Goal: Check status: Check status

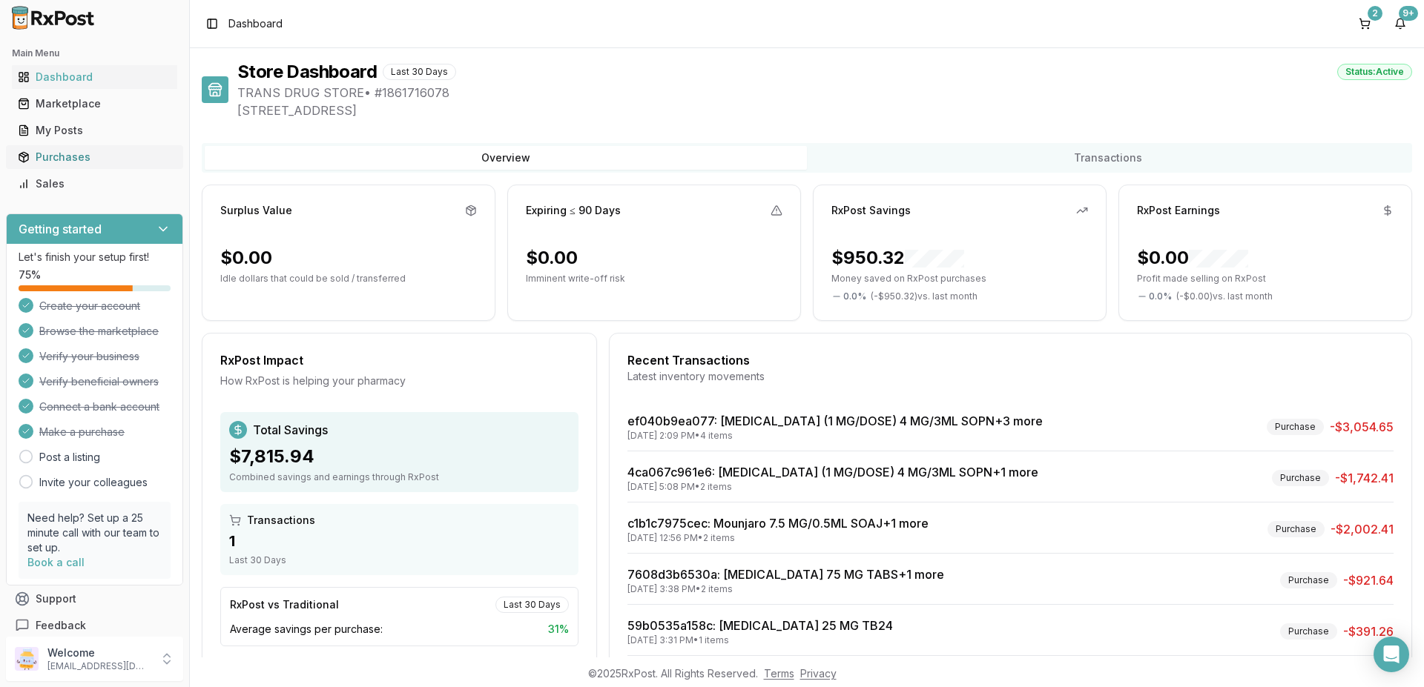
click at [62, 153] on div "Purchases" at bounding box center [95, 157] width 154 height 15
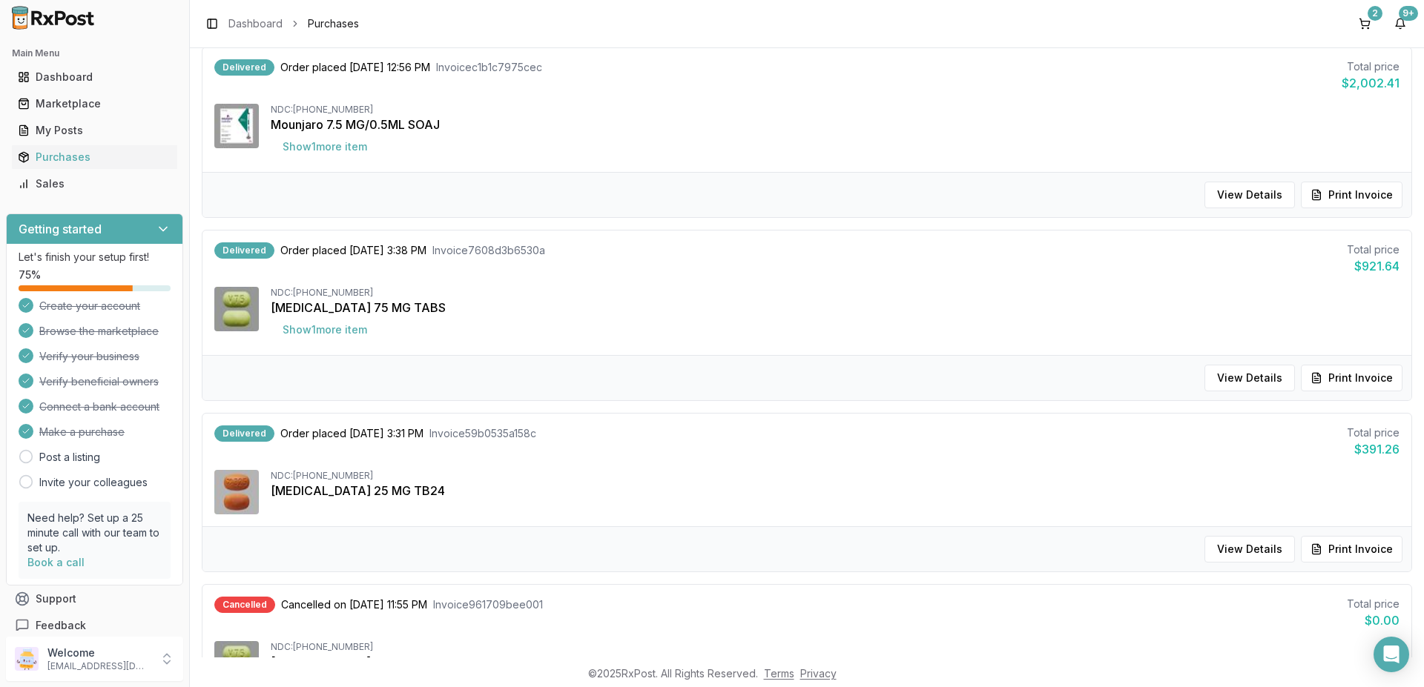
scroll to position [29, 0]
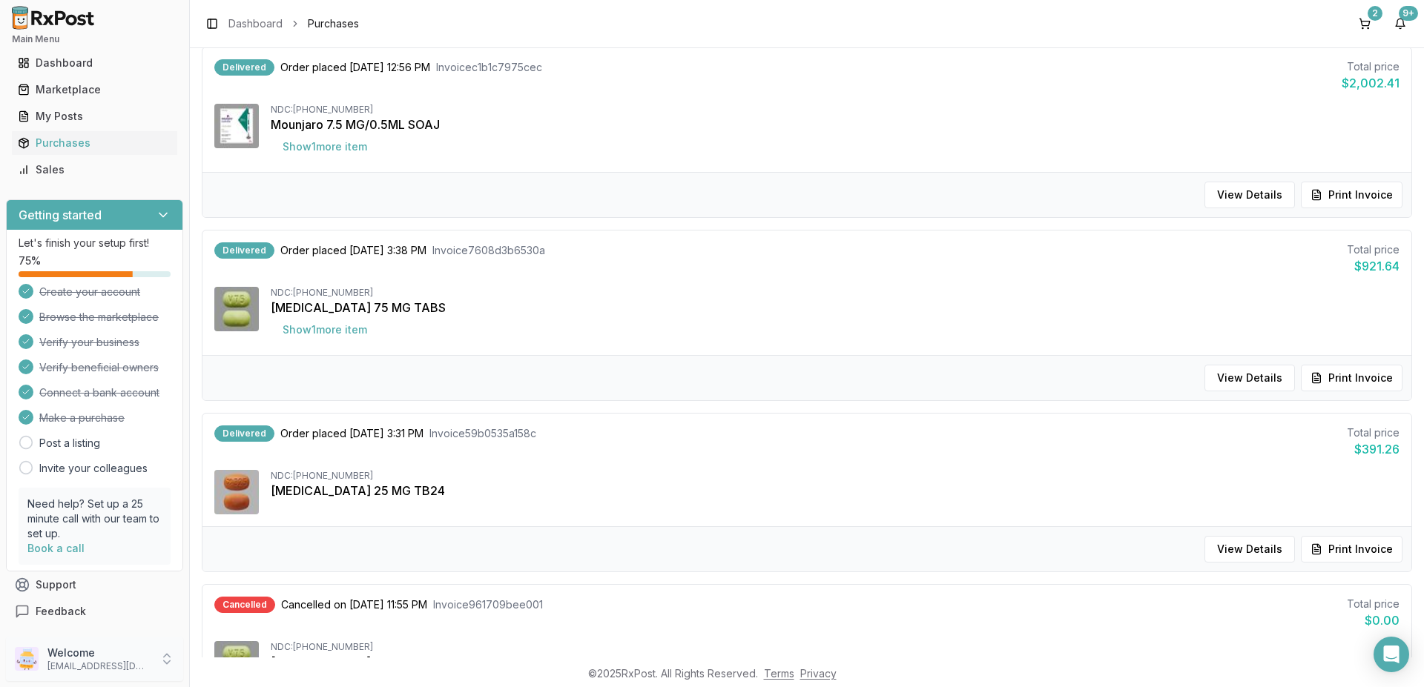
click at [165, 660] on icon at bounding box center [166, 659] width 15 height 15
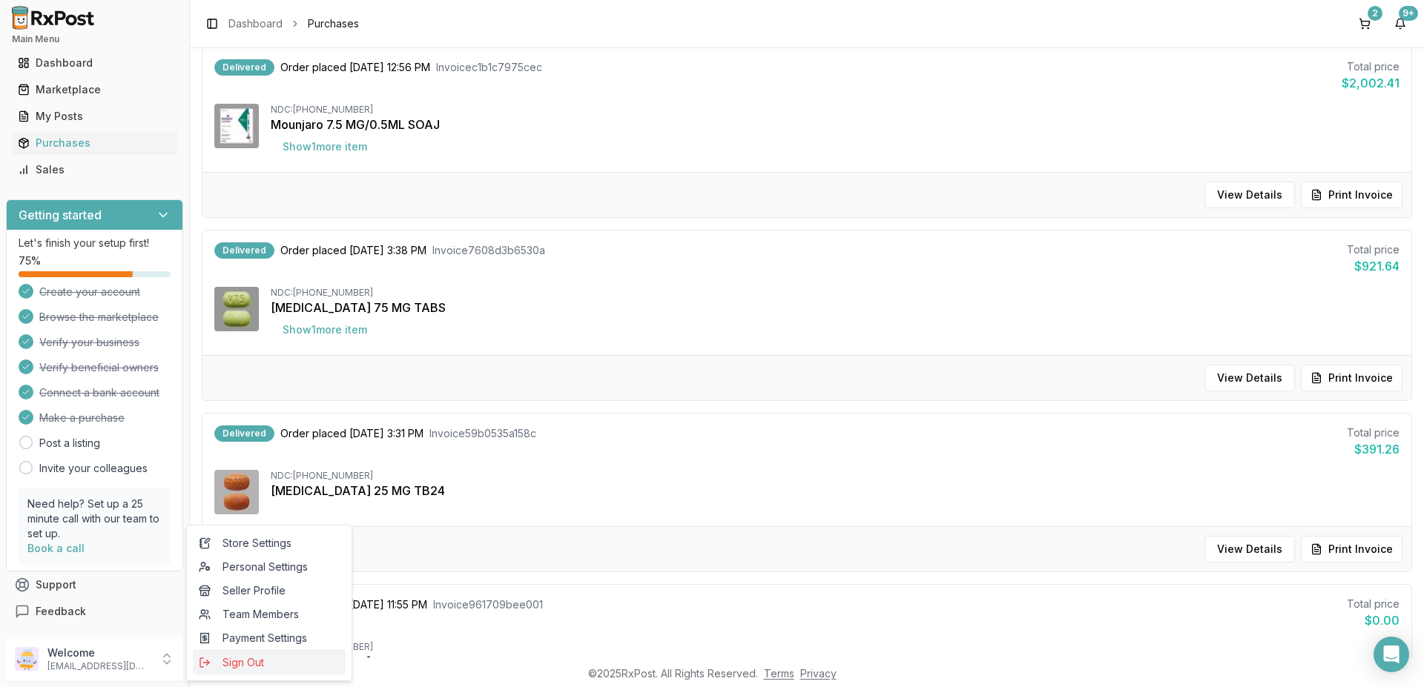
click at [248, 660] on span "Sign Out" at bounding box center [269, 663] width 141 height 15
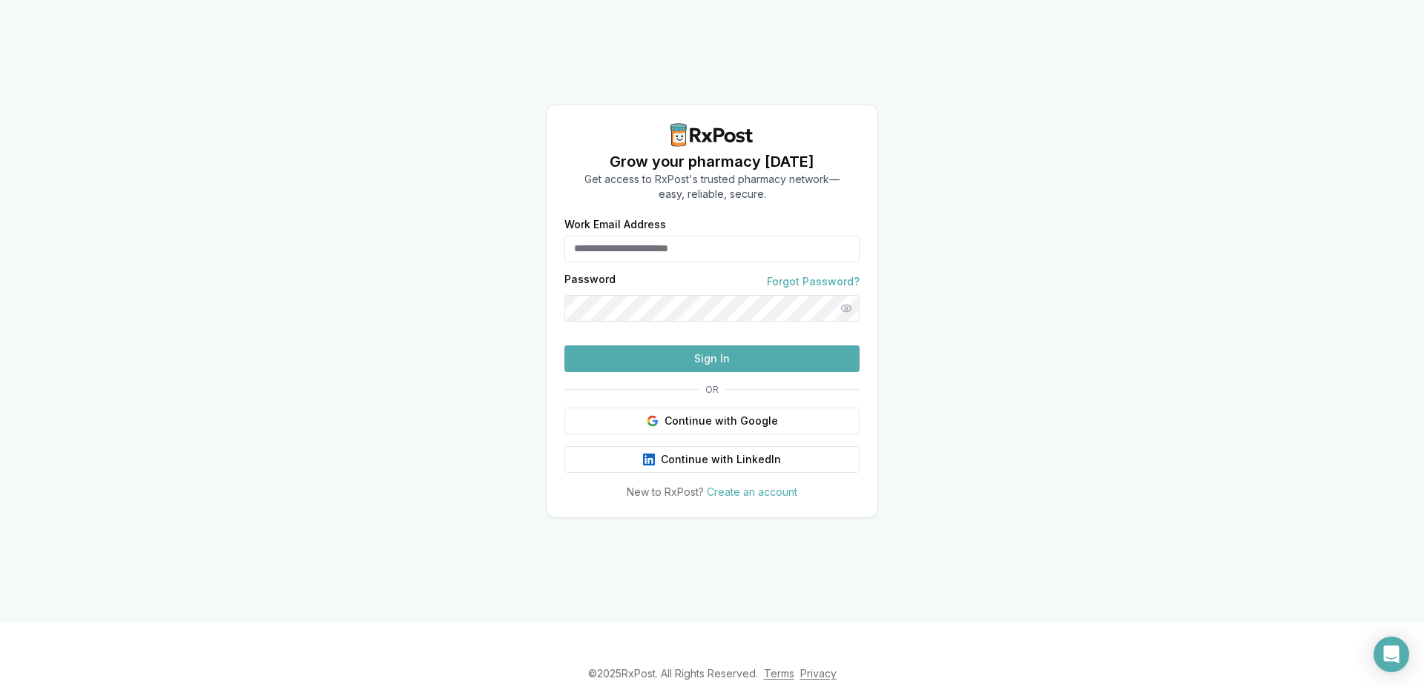
click at [675, 236] on input "Work Email Address" at bounding box center [711, 249] width 295 height 27
type input "**********"
click at [681, 372] on button "Sign In" at bounding box center [711, 359] width 295 height 27
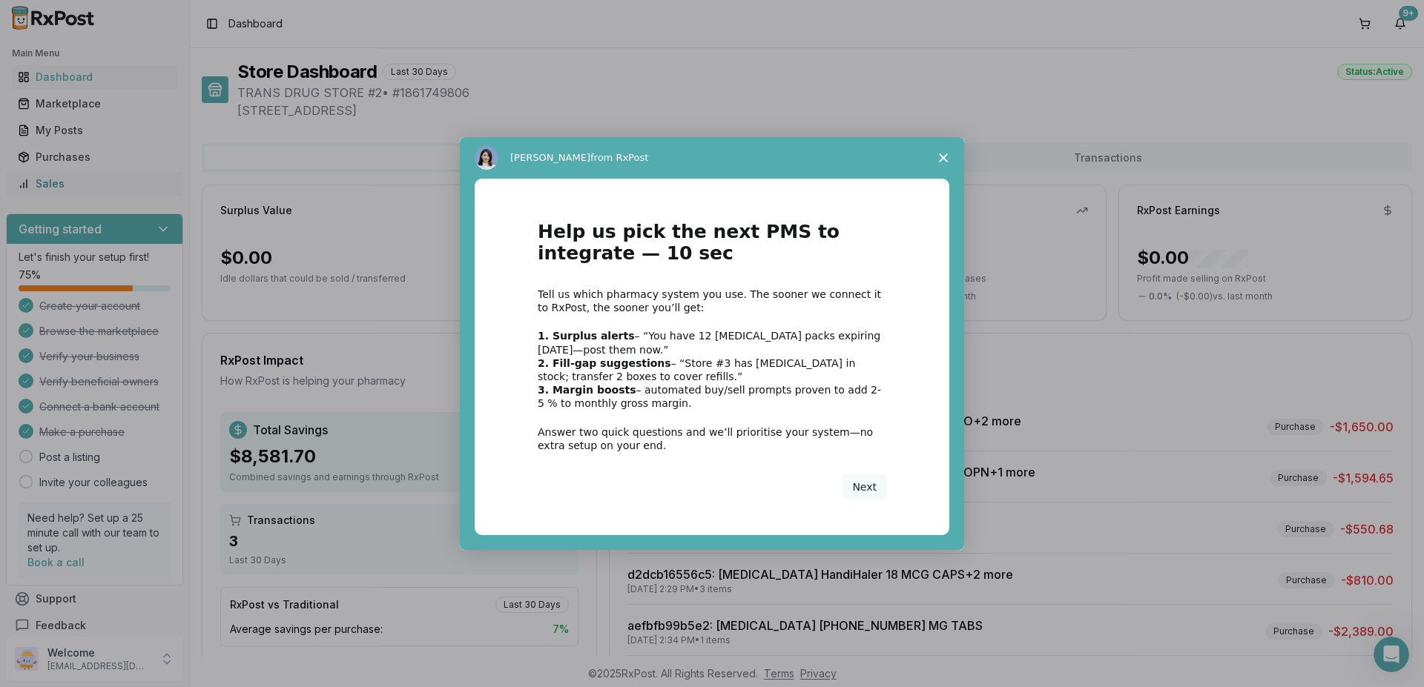
click at [53, 154] on div "Intercom messenger" at bounding box center [712, 343] width 1424 height 687
click at [949, 154] on span "Close survey" at bounding box center [944, 158] width 42 height 42
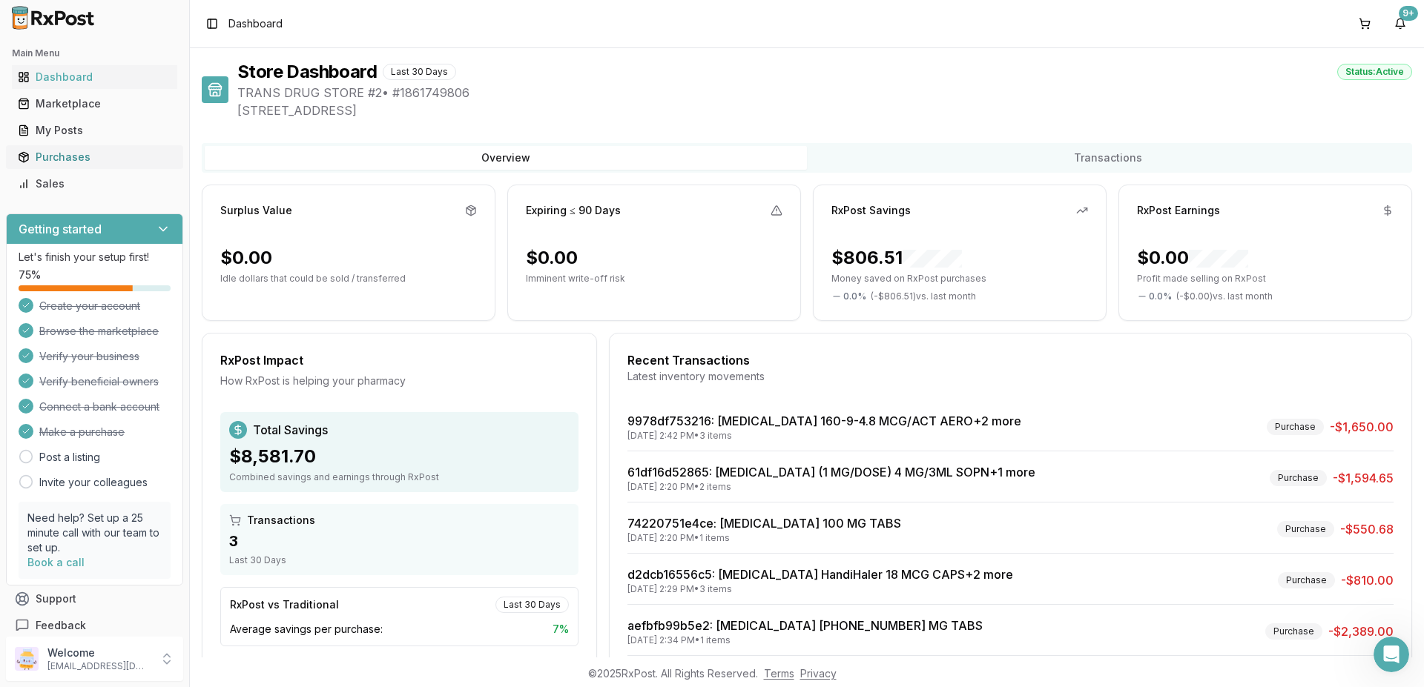
click at [59, 162] on div "Purchases" at bounding box center [95, 157] width 154 height 15
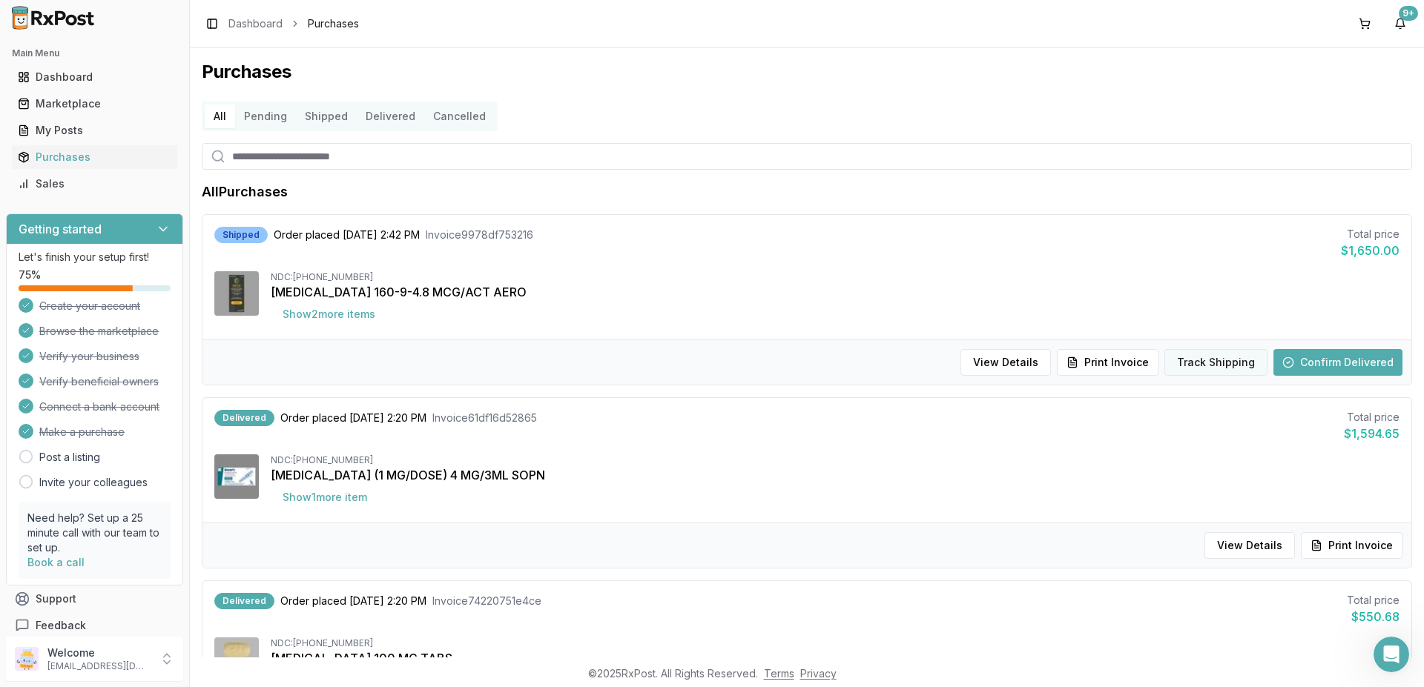
click at [1216, 362] on button "Track Shipping" at bounding box center [1215, 362] width 103 height 27
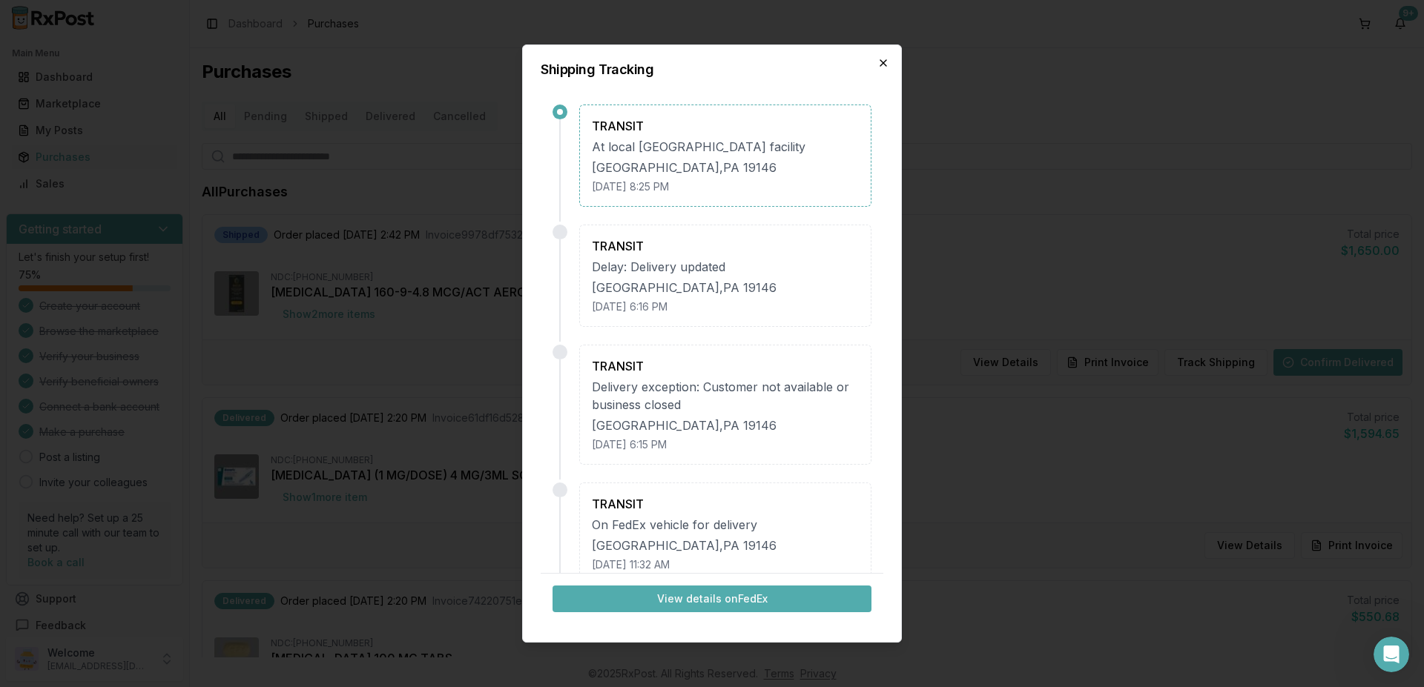
click at [883, 59] on icon "button" at bounding box center [883, 63] width 12 height 12
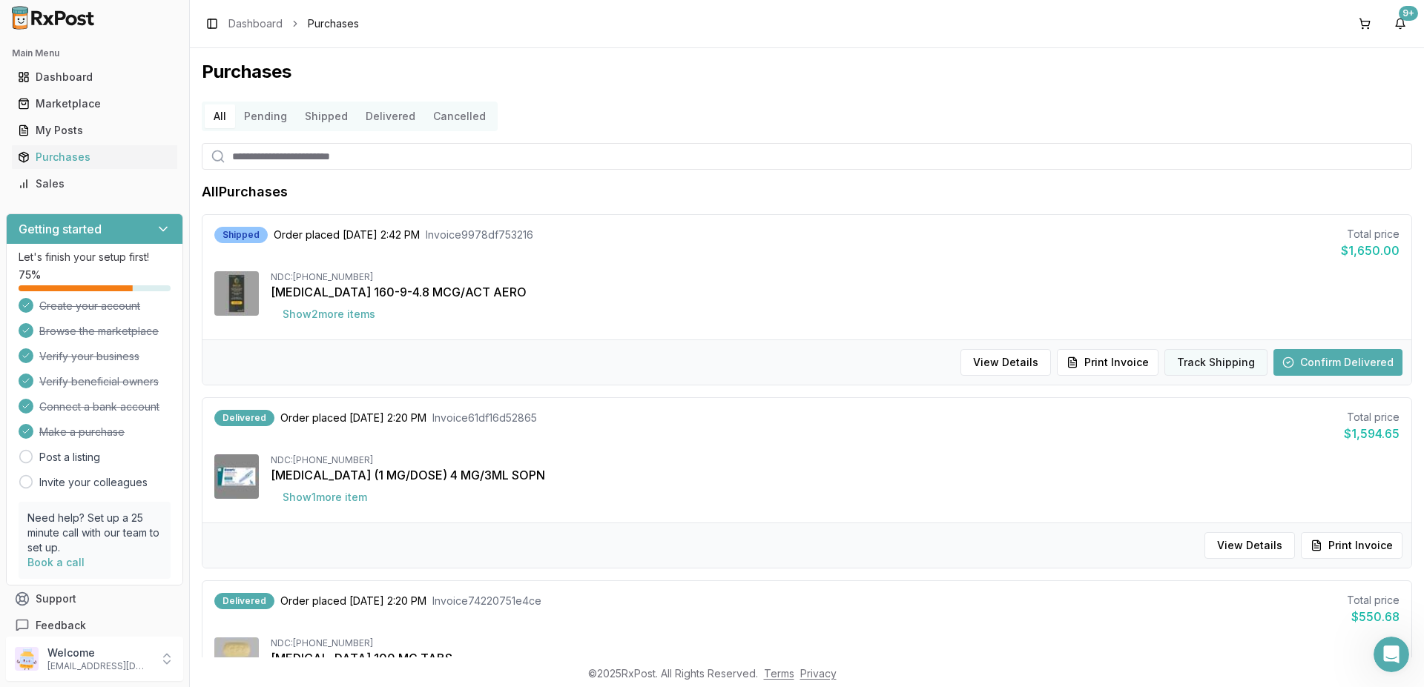
click at [1207, 368] on button "Track Shipping" at bounding box center [1215, 362] width 103 height 27
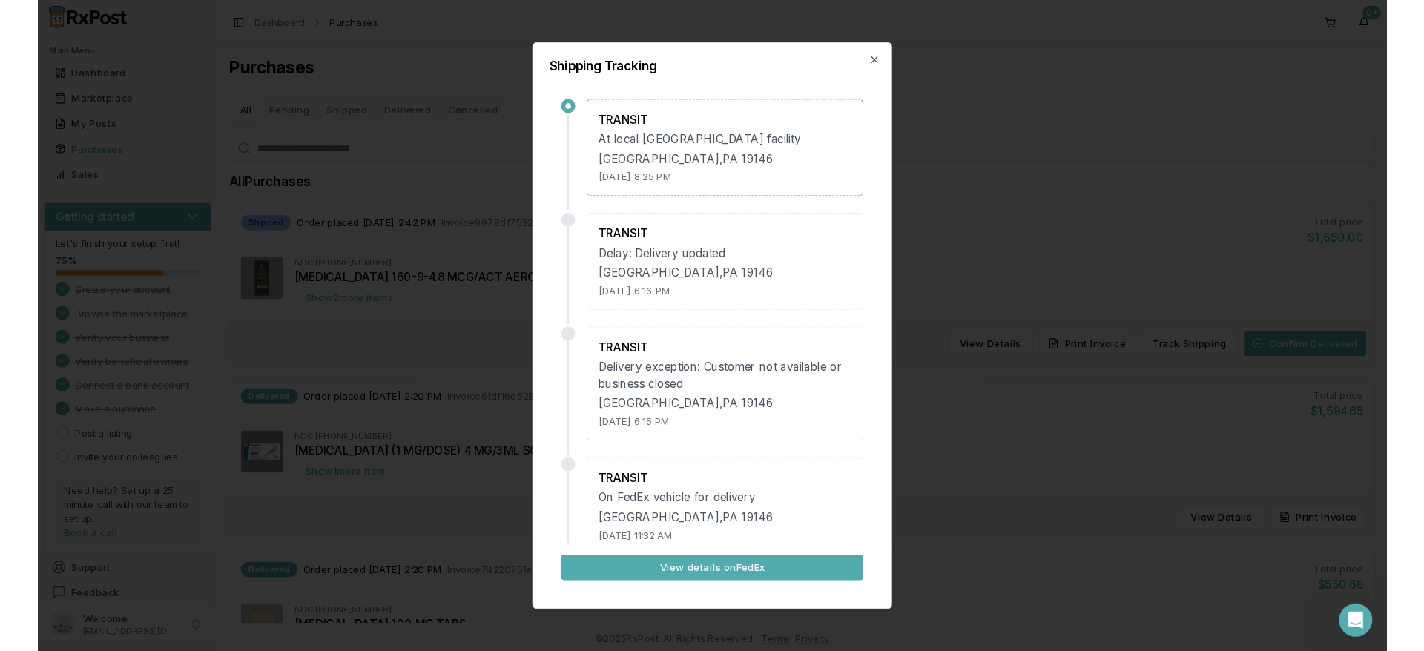
scroll to position [623, 0]
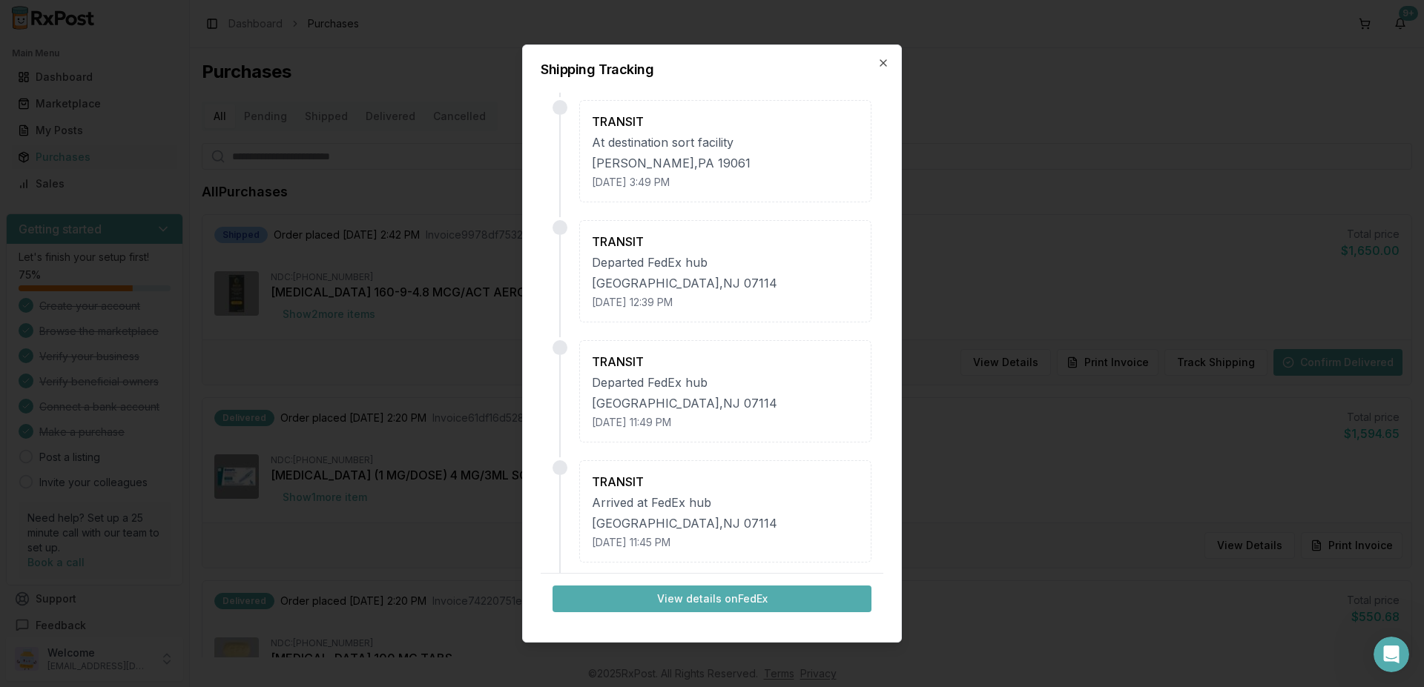
click at [700, 596] on button "View details on FedEx" at bounding box center [712, 599] width 319 height 27
click at [886, 61] on icon "button" at bounding box center [883, 63] width 12 height 12
